Goal: Transaction & Acquisition: Purchase product/service

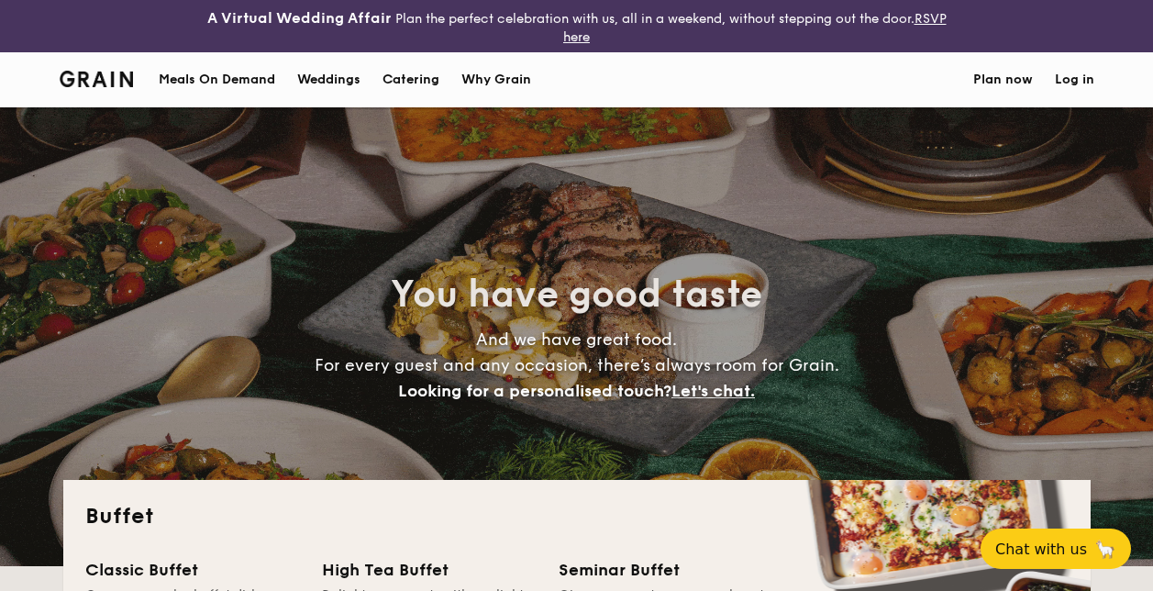
select select
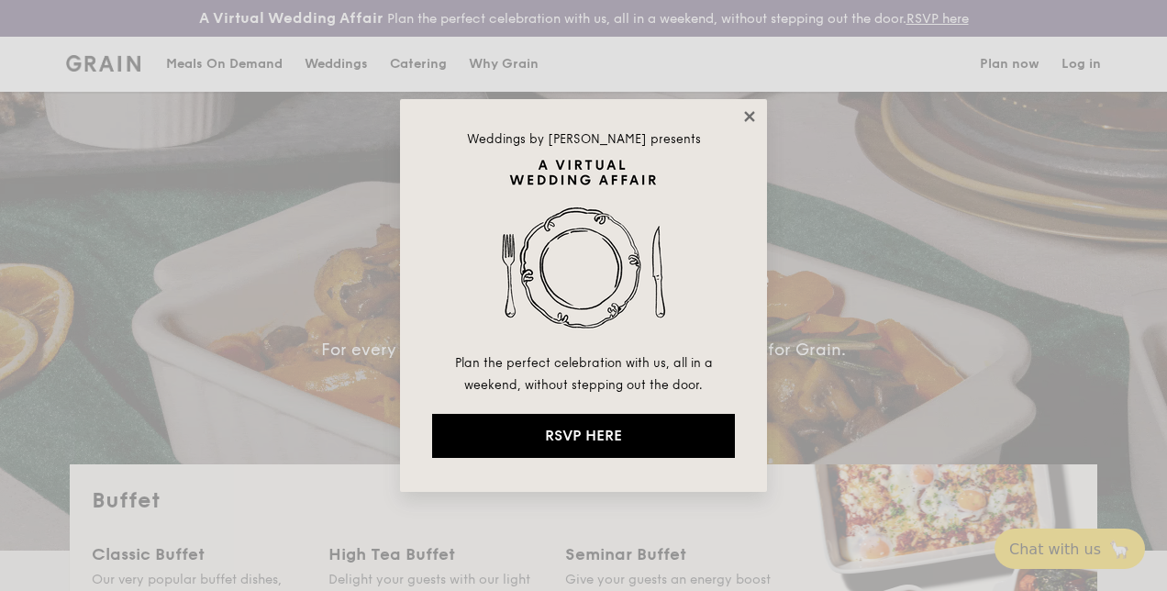
click at [751, 124] on div "Weddings by [PERSON_NAME] presents Plan the perfect celebration with us, all in…" at bounding box center [583, 295] width 367 height 393
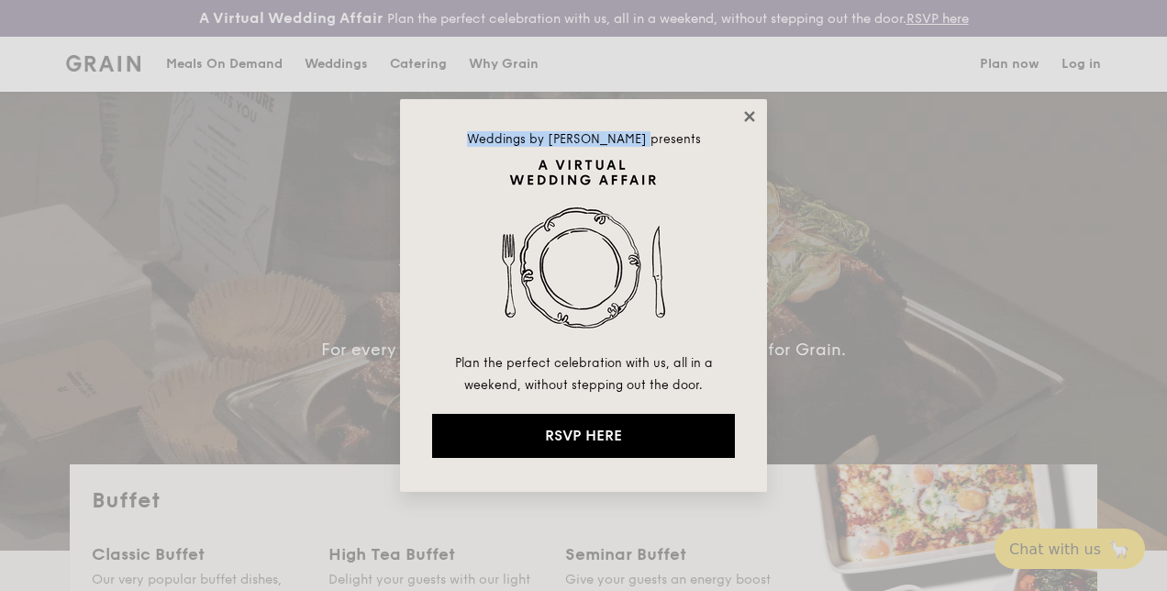
click at [749, 121] on icon at bounding box center [749, 116] width 17 height 17
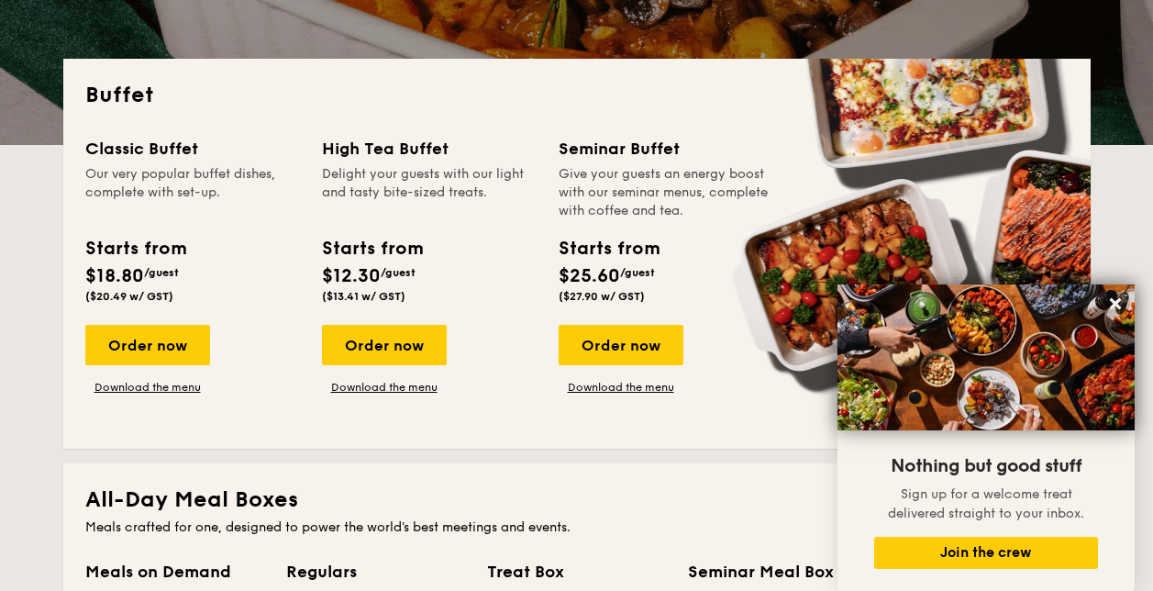
scroll to position [367, 0]
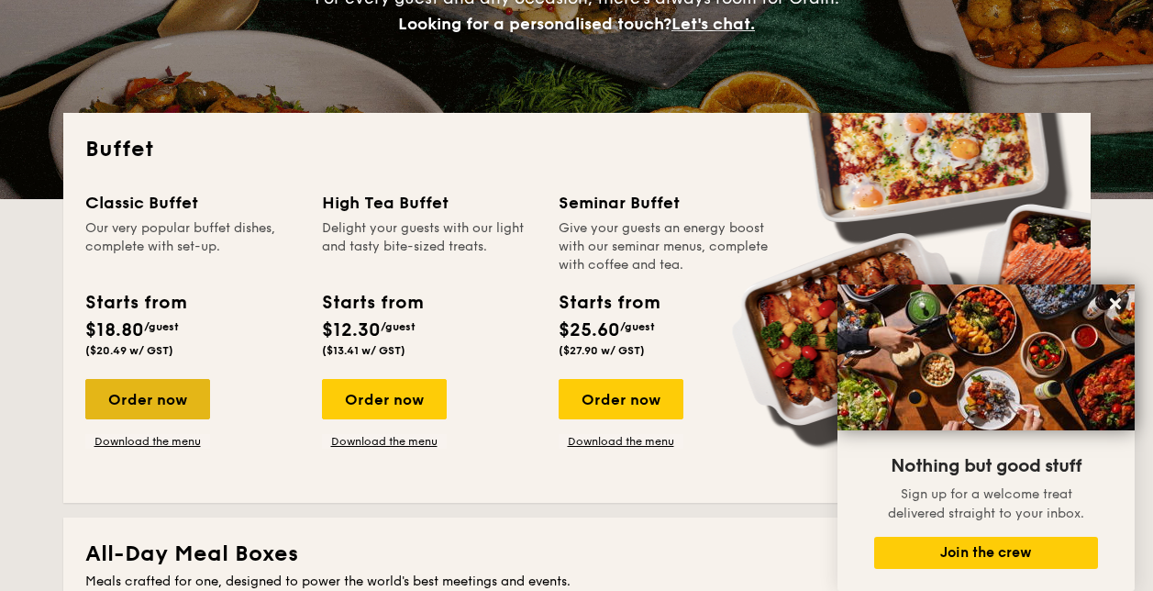
click at [161, 397] on div "Order now" at bounding box center [147, 399] width 125 height 40
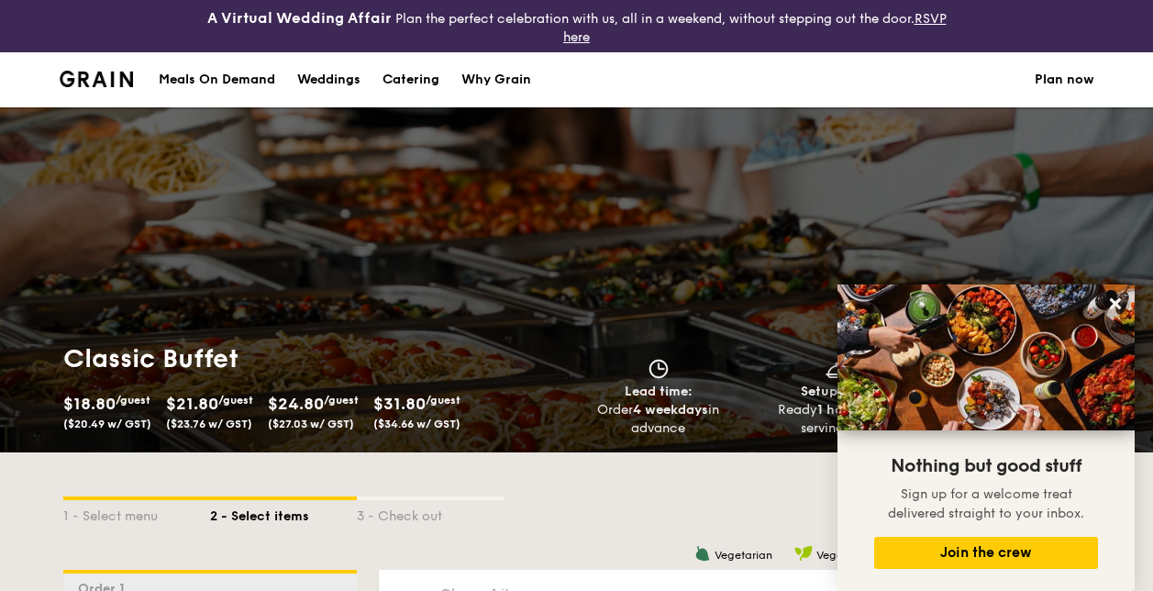
scroll to position [183, 0]
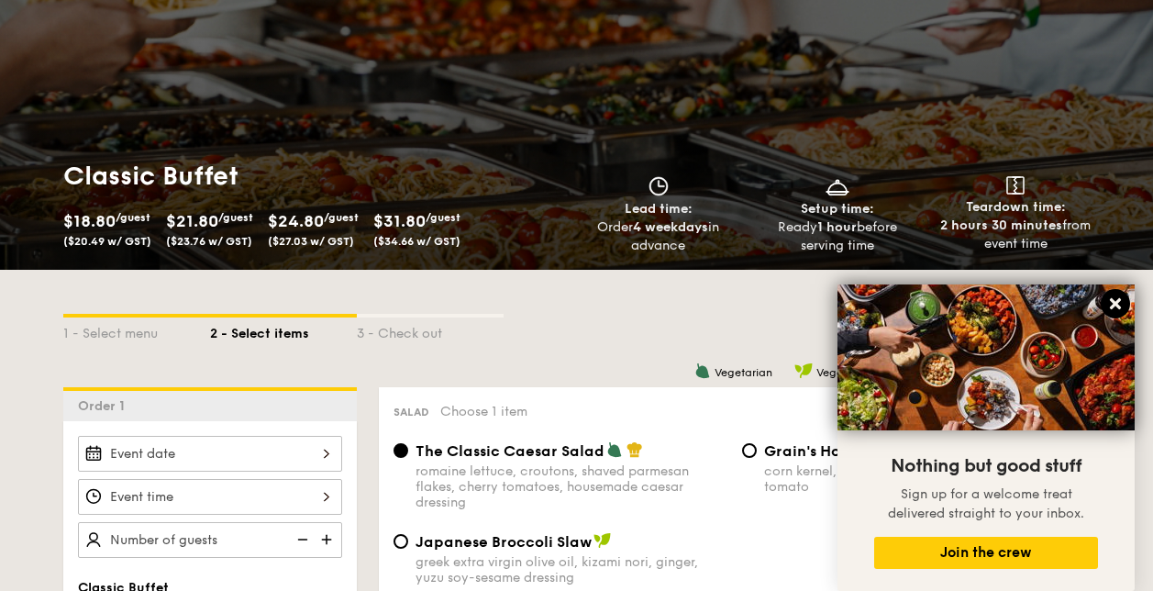
click at [1114, 314] on button at bounding box center [1115, 303] width 29 height 29
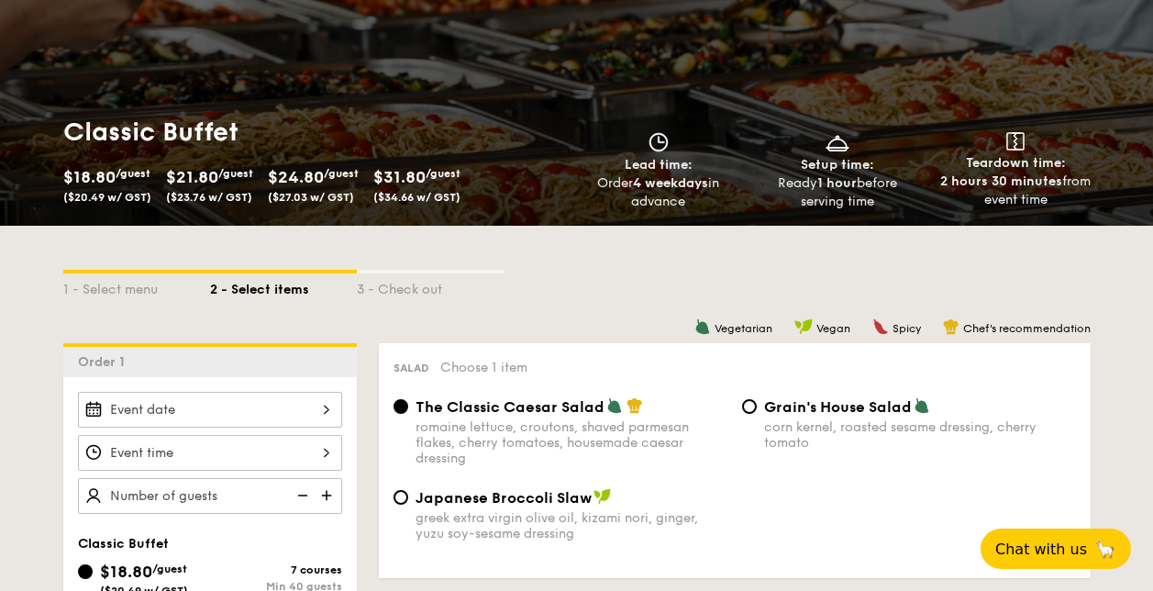
scroll to position [365, 0]
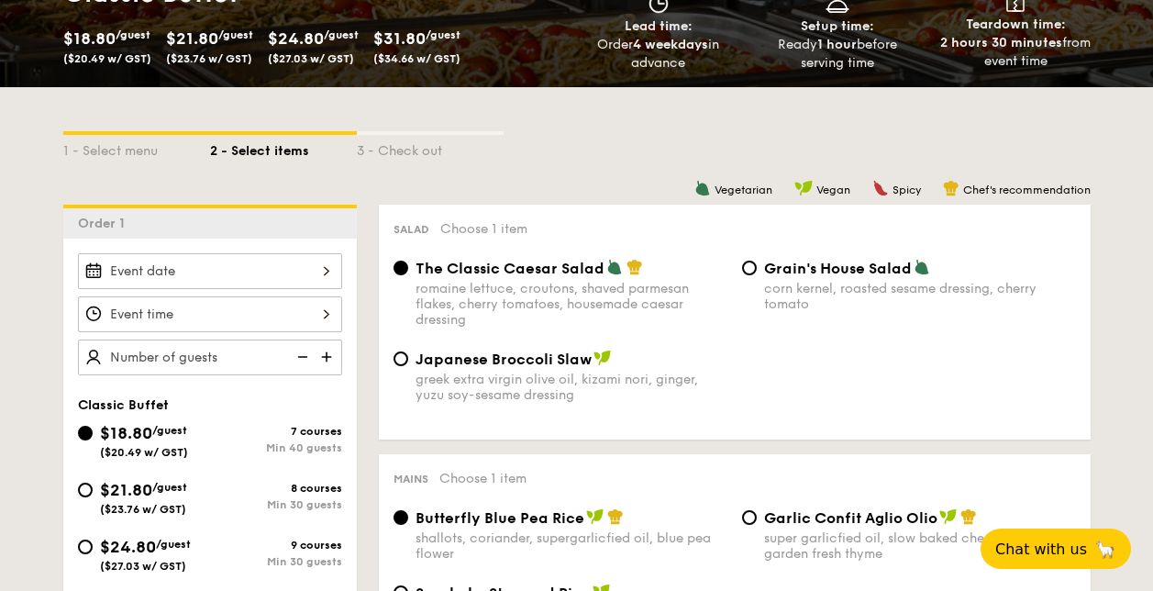
click at [240, 268] on input "Smoked Mesquite Whole Chicken brined in our in-house blend of herbs and spices,…" at bounding box center [210, 271] width 264 height 36
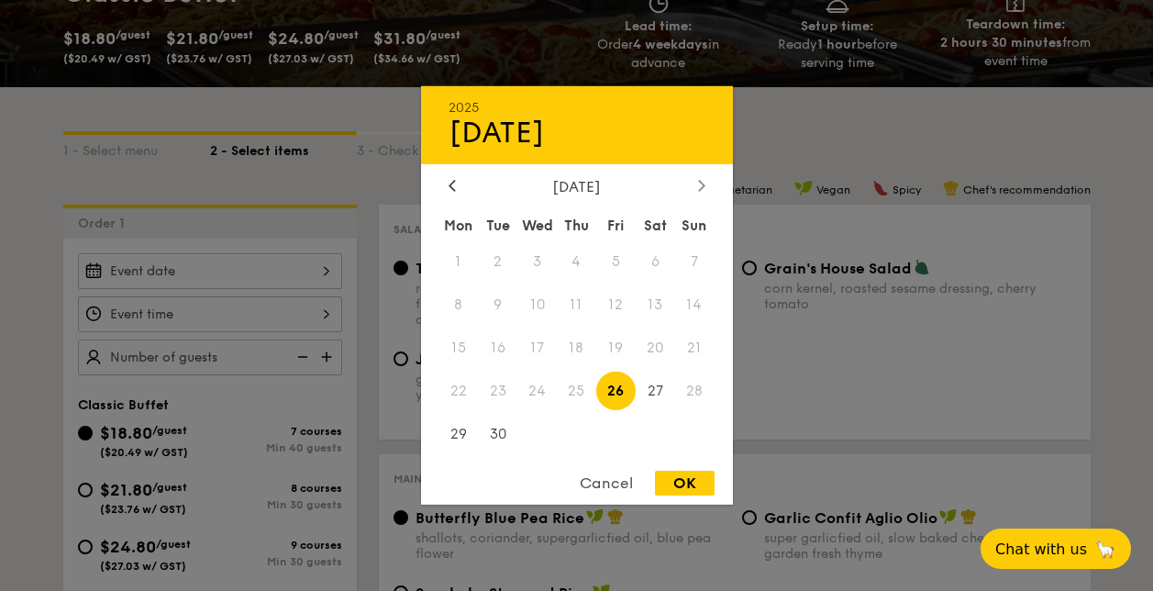
click at [696, 189] on div at bounding box center [702, 186] width 17 height 17
click at [687, 262] on span "5" at bounding box center [694, 261] width 39 height 39
click at [691, 256] on span "5" at bounding box center [694, 261] width 39 height 39
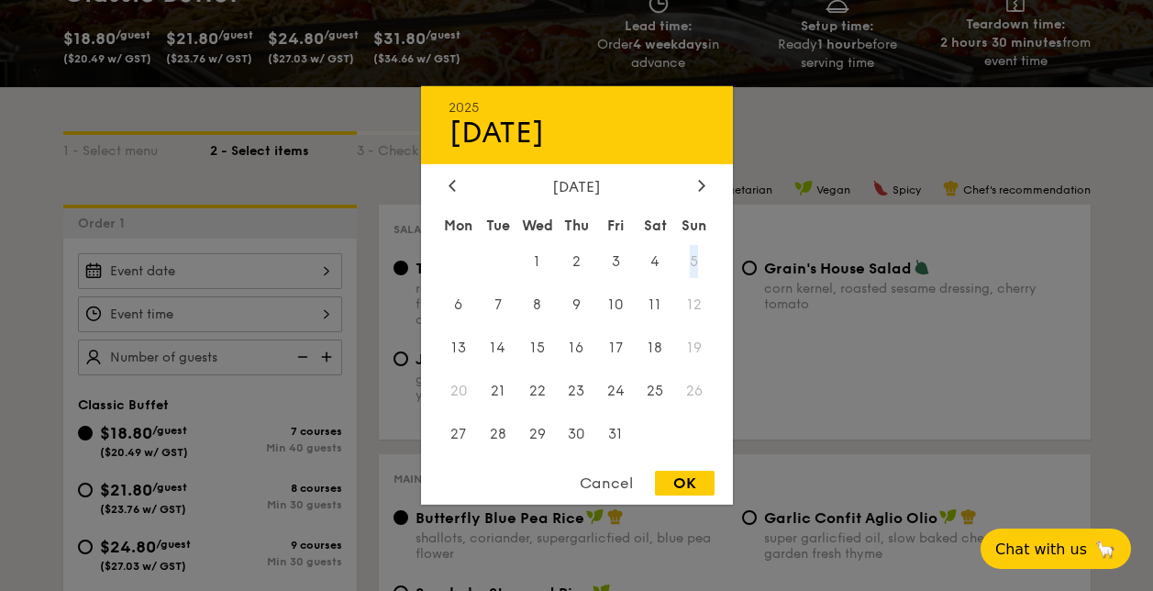
click at [691, 256] on span "5" at bounding box center [694, 261] width 39 height 39
click at [696, 260] on span "5" at bounding box center [694, 261] width 39 height 39
click at [692, 259] on span "5" at bounding box center [694, 261] width 39 height 39
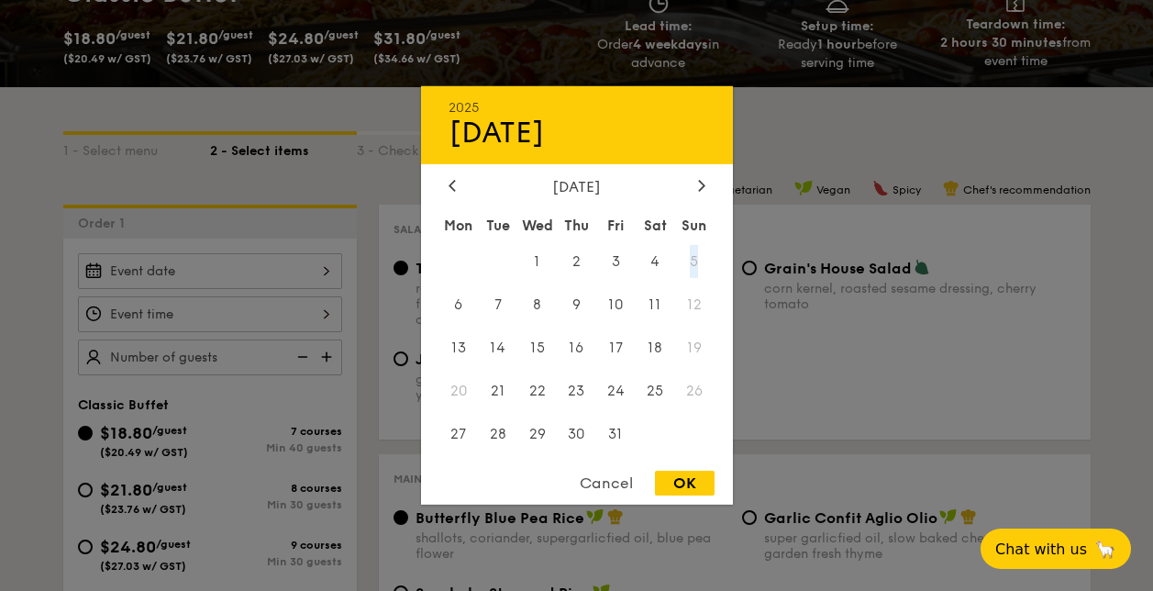
click at [691, 401] on span "26" at bounding box center [694, 390] width 39 height 39
click at [695, 184] on div at bounding box center [702, 186] width 17 height 17
click at [451, 184] on icon at bounding box center [452, 185] width 7 height 12
click at [690, 258] on span "5" at bounding box center [694, 261] width 39 height 39
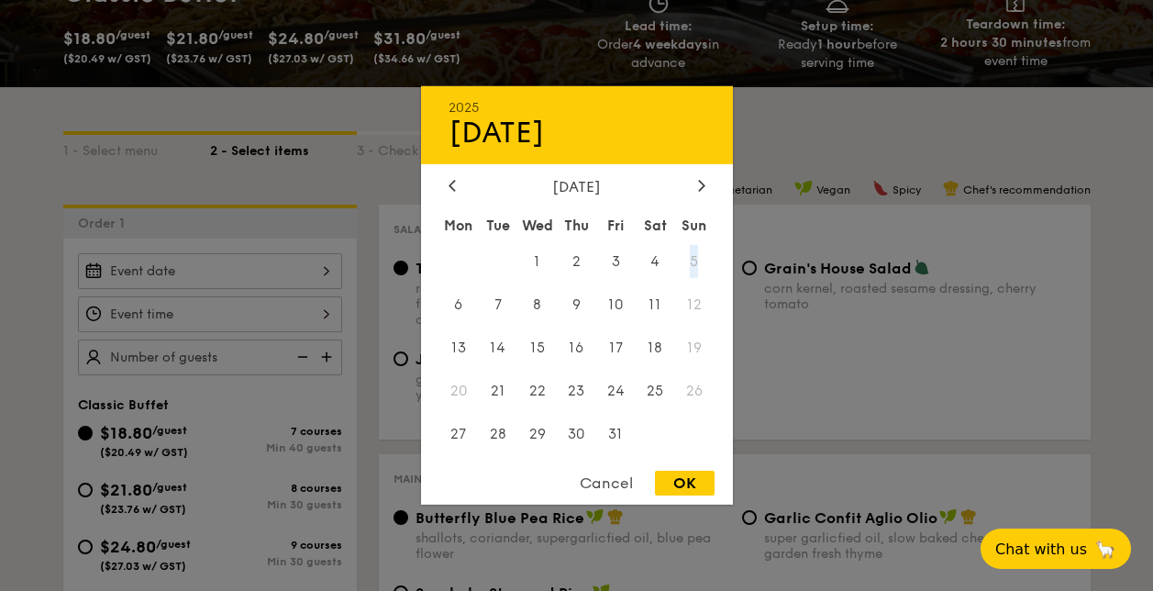
click at [690, 258] on span "5" at bounding box center [694, 261] width 39 height 39
click at [609, 497] on div "Cancel OK" at bounding box center [577, 488] width 312 height 34
click at [604, 483] on div "Cancel" at bounding box center [607, 483] width 90 height 25
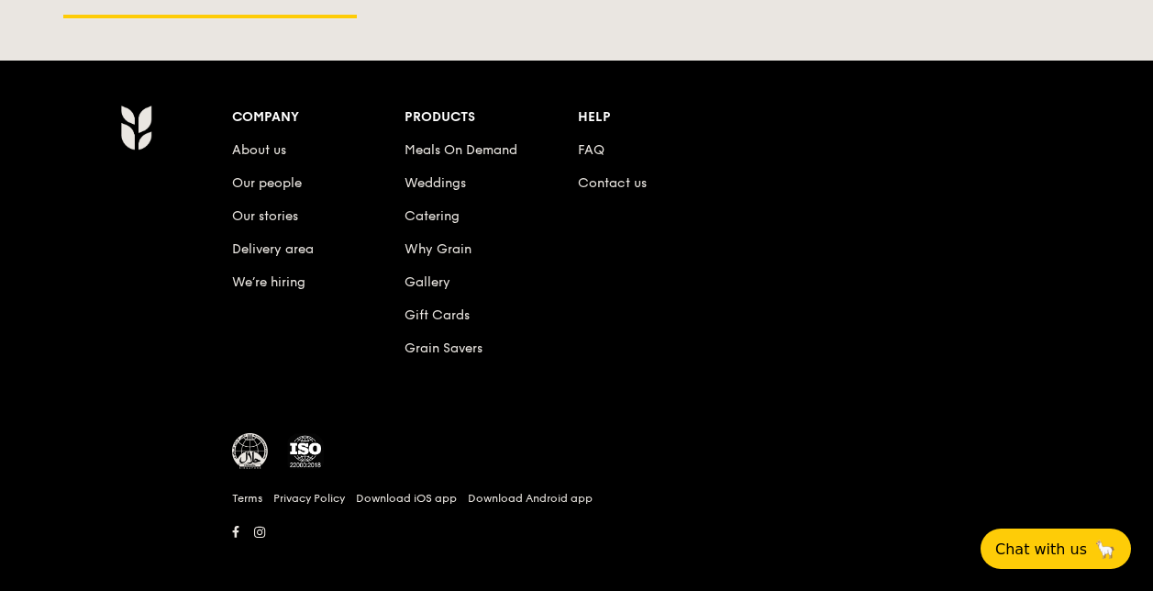
scroll to position [2768, 0]
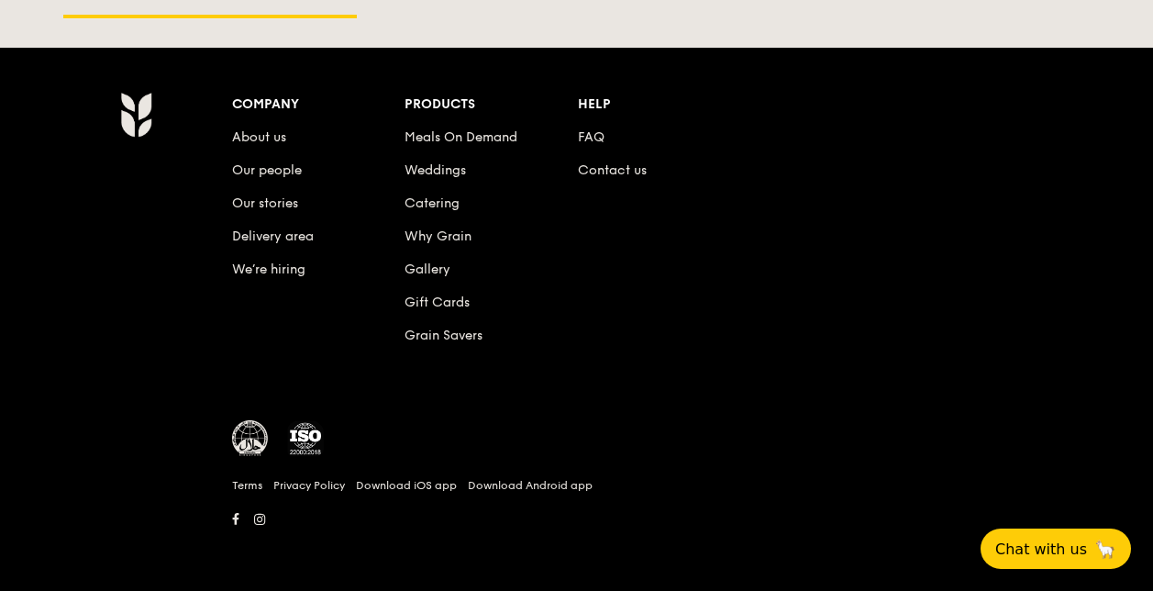
click at [588, 147] on li "FAQ" at bounding box center [664, 133] width 173 height 33
click at [585, 139] on link "FAQ" at bounding box center [591, 137] width 27 height 16
